Goal: Task Accomplishment & Management: Manage account settings

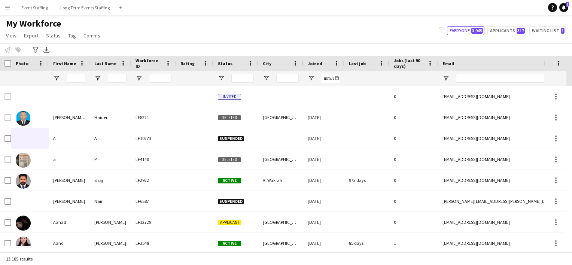
click at [7, 11] on button "Menu" at bounding box center [7, 7] width 15 height 15
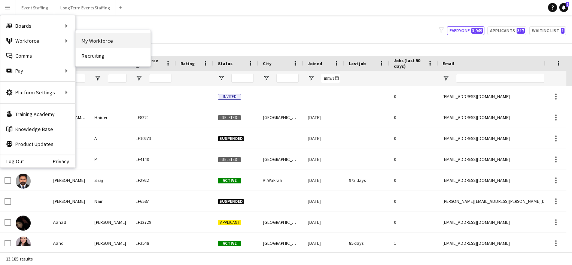
click at [92, 38] on link "My Workforce" at bounding box center [113, 40] width 75 height 15
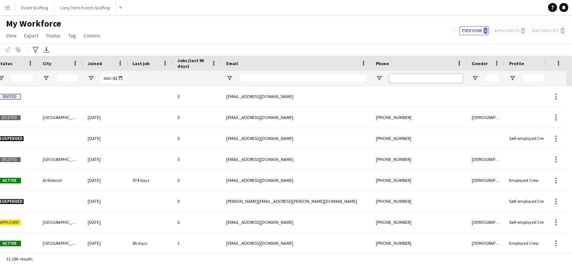
click at [398, 78] on input "Phone Filter Input" at bounding box center [425, 78] width 73 height 9
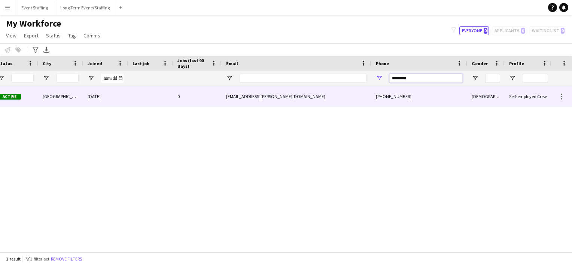
type input "********"
click at [215, 95] on div "0" at bounding box center [197, 96] width 49 height 21
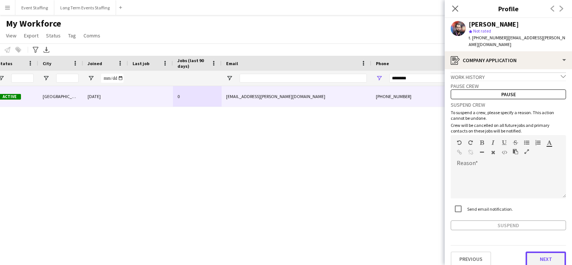
click at [536, 253] on button "Next" at bounding box center [545, 258] width 40 height 15
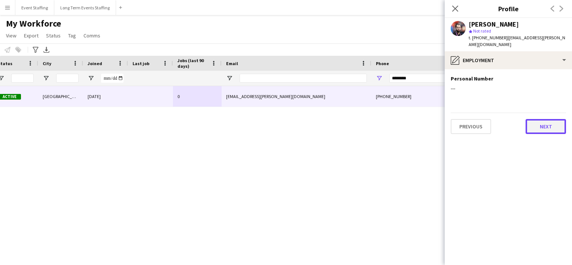
click at [541, 123] on button "Next" at bounding box center [545, 126] width 40 height 15
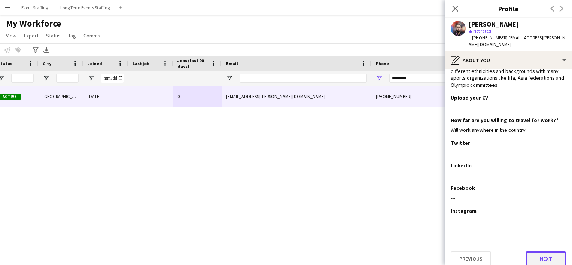
click at [537, 251] on button "Next" at bounding box center [545, 258] width 40 height 15
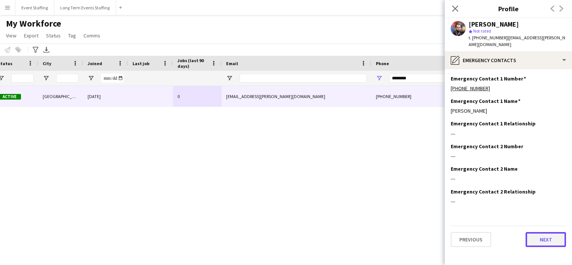
click at [537, 232] on button "Next" at bounding box center [545, 239] width 40 height 15
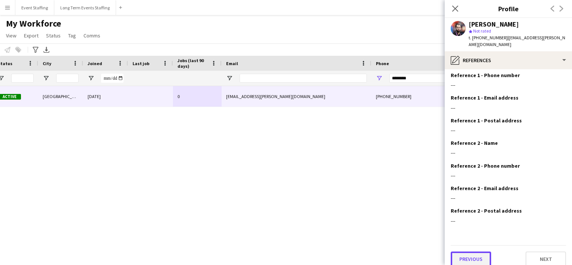
click at [477, 251] on button "Previous" at bounding box center [470, 258] width 40 height 15
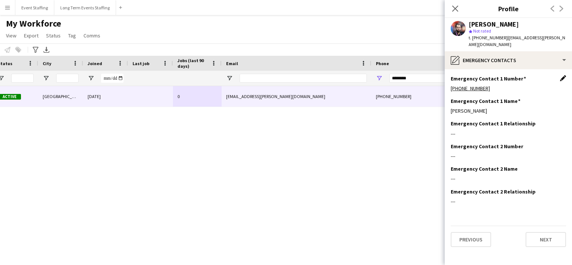
click at [562, 75] on app-icon "Edit this field" at bounding box center [563, 78] width 6 height 6
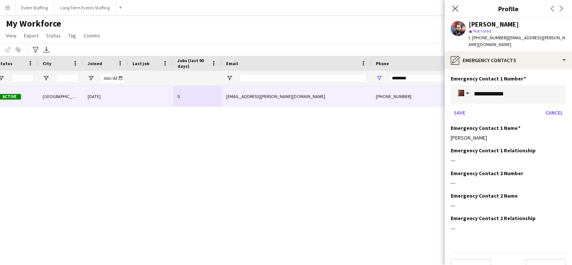
click at [510, 91] on input "**********" at bounding box center [520, 94] width 92 height 19
type input "**********"
click at [460, 107] on button "Save" at bounding box center [459, 113] width 18 height 12
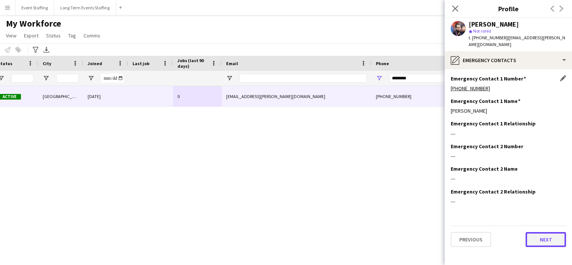
click at [542, 232] on button "Next" at bounding box center [545, 239] width 40 height 15
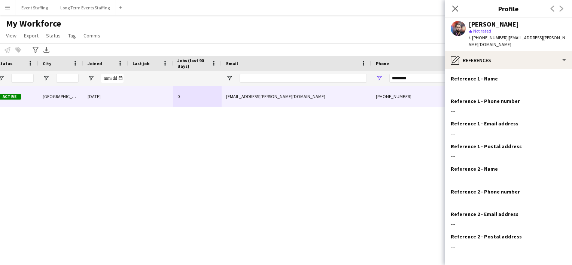
scroll to position [26, 0]
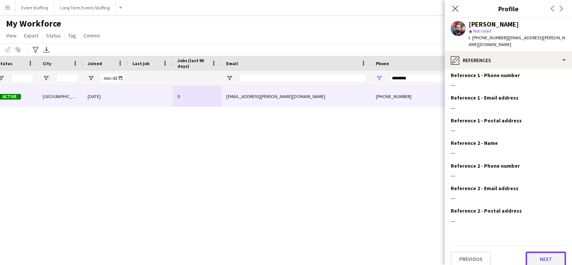
click at [530, 251] on button "Next" at bounding box center [545, 258] width 40 height 15
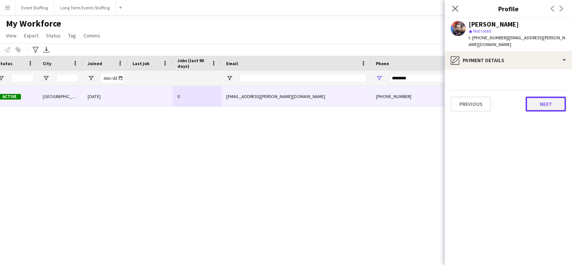
click at [553, 97] on button "Next" at bounding box center [545, 104] width 40 height 15
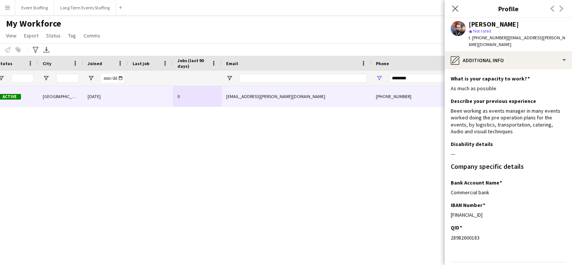
scroll to position [17, 0]
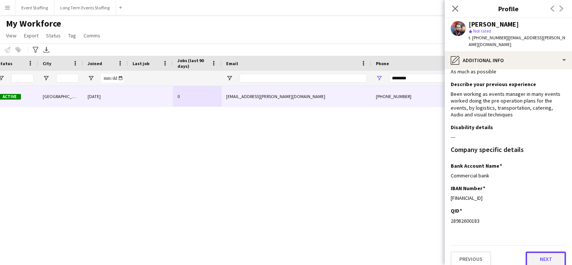
click at [532, 251] on button "Next" at bounding box center [545, 258] width 40 height 15
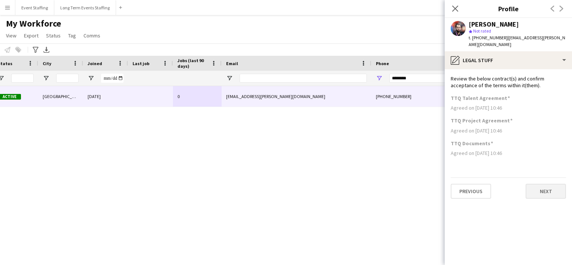
scroll to position [0, 0]
click at [455, 10] on icon "Close pop-in" at bounding box center [454, 8] width 7 height 7
